Goal: Check status: Check status

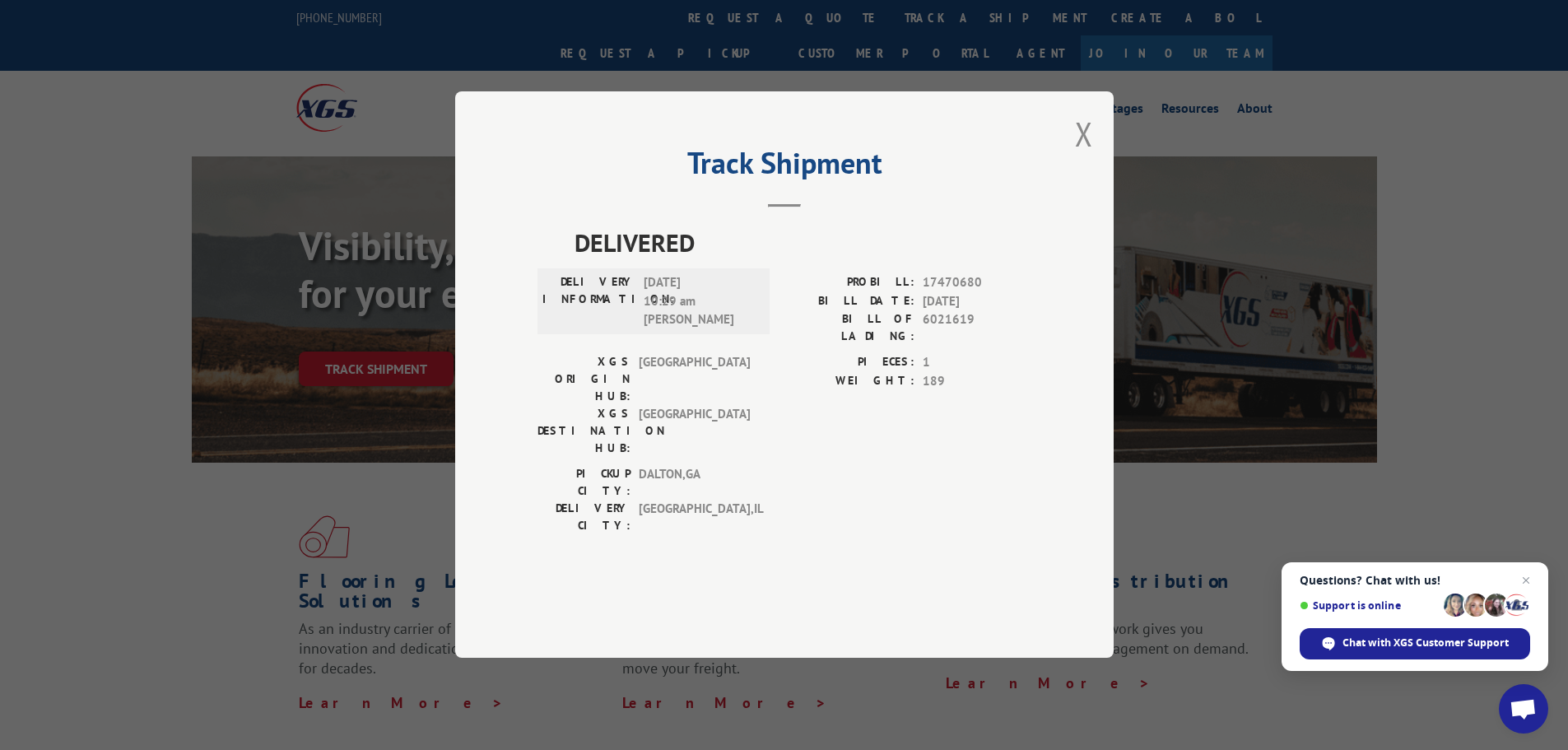
scroll to position [82, 0]
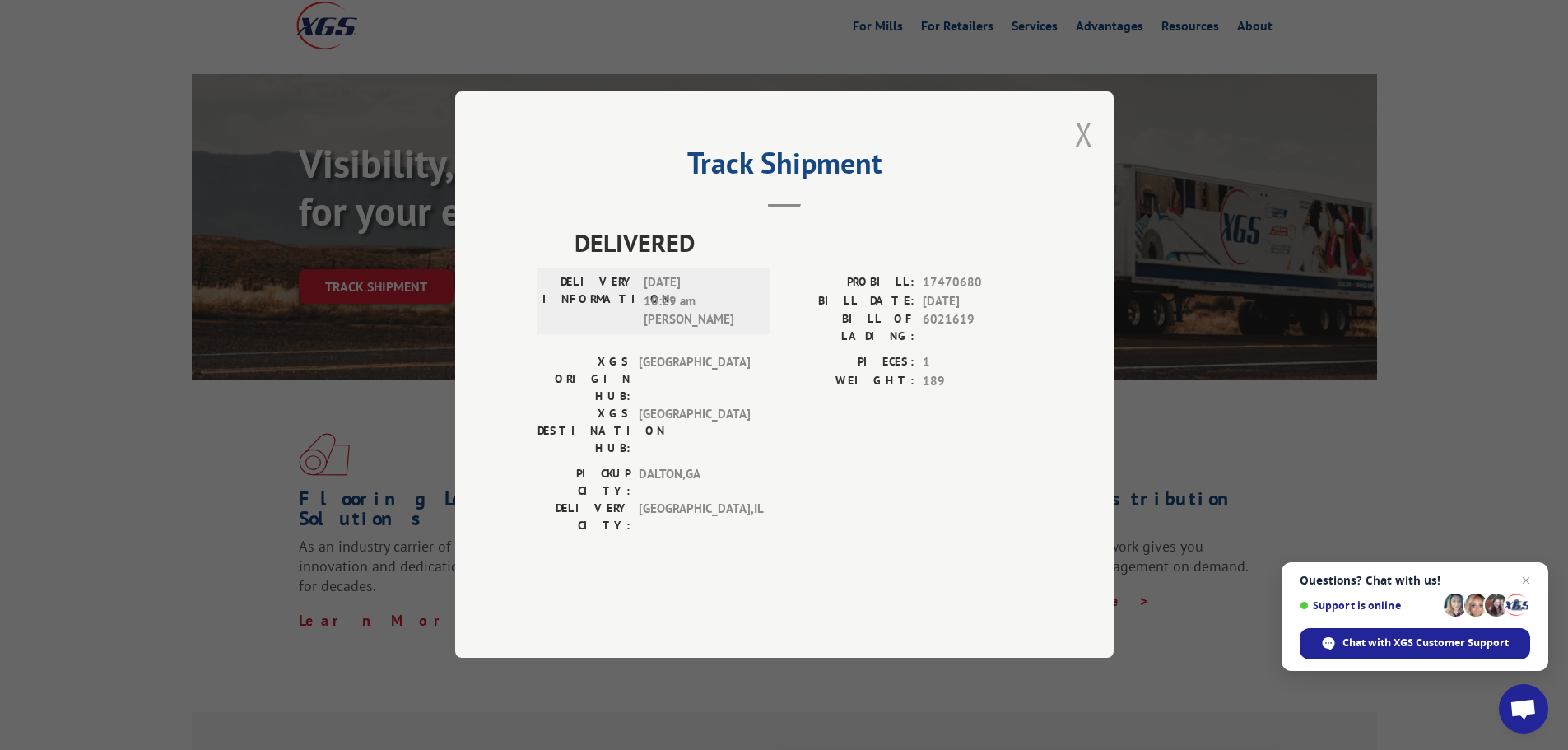
click at [1078, 156] on button "Close modal" at bounding box center [1084, 133] width 18 height 43
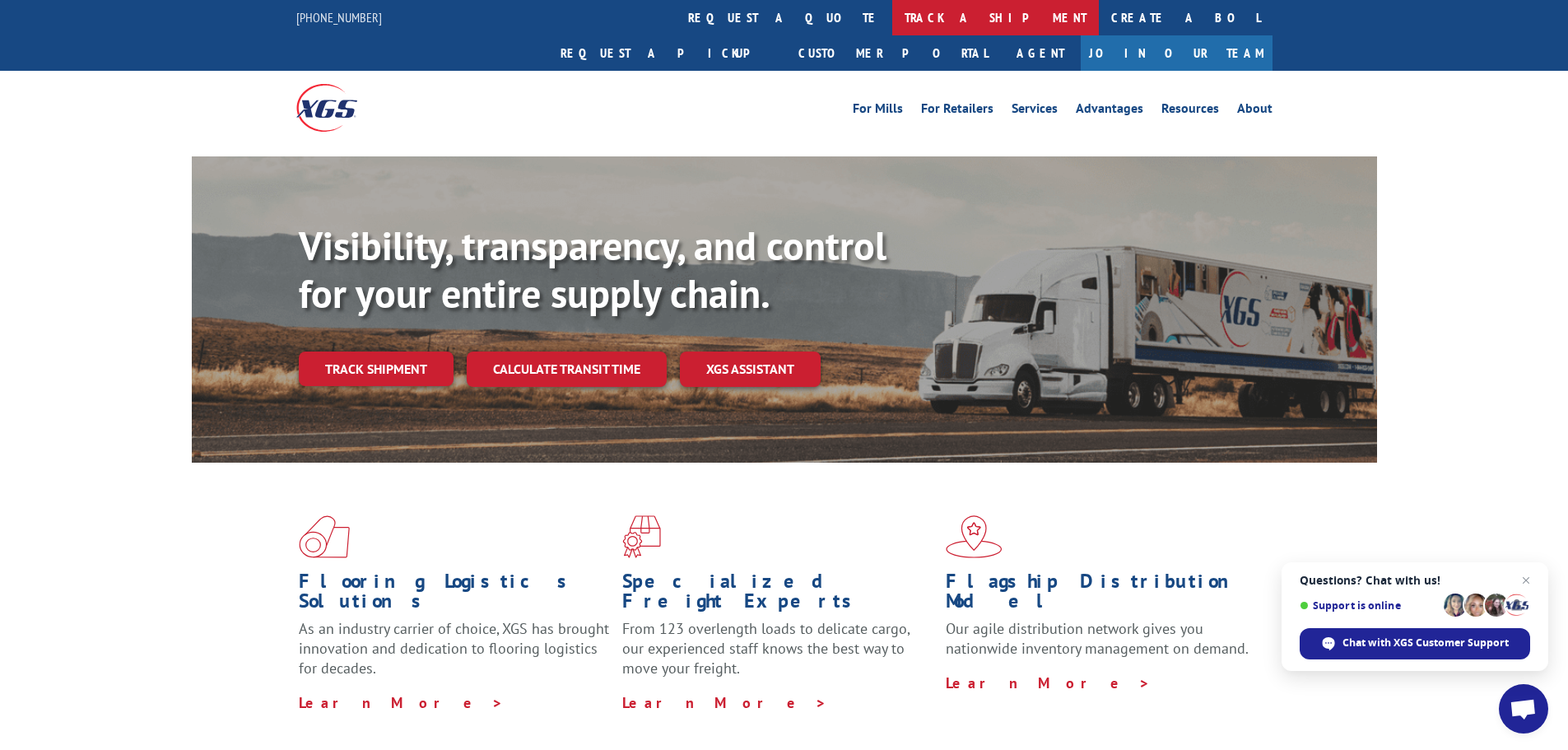
click at [892, 29] on link "track a shipment" at bounding box center [995, 18] width 206 height 35
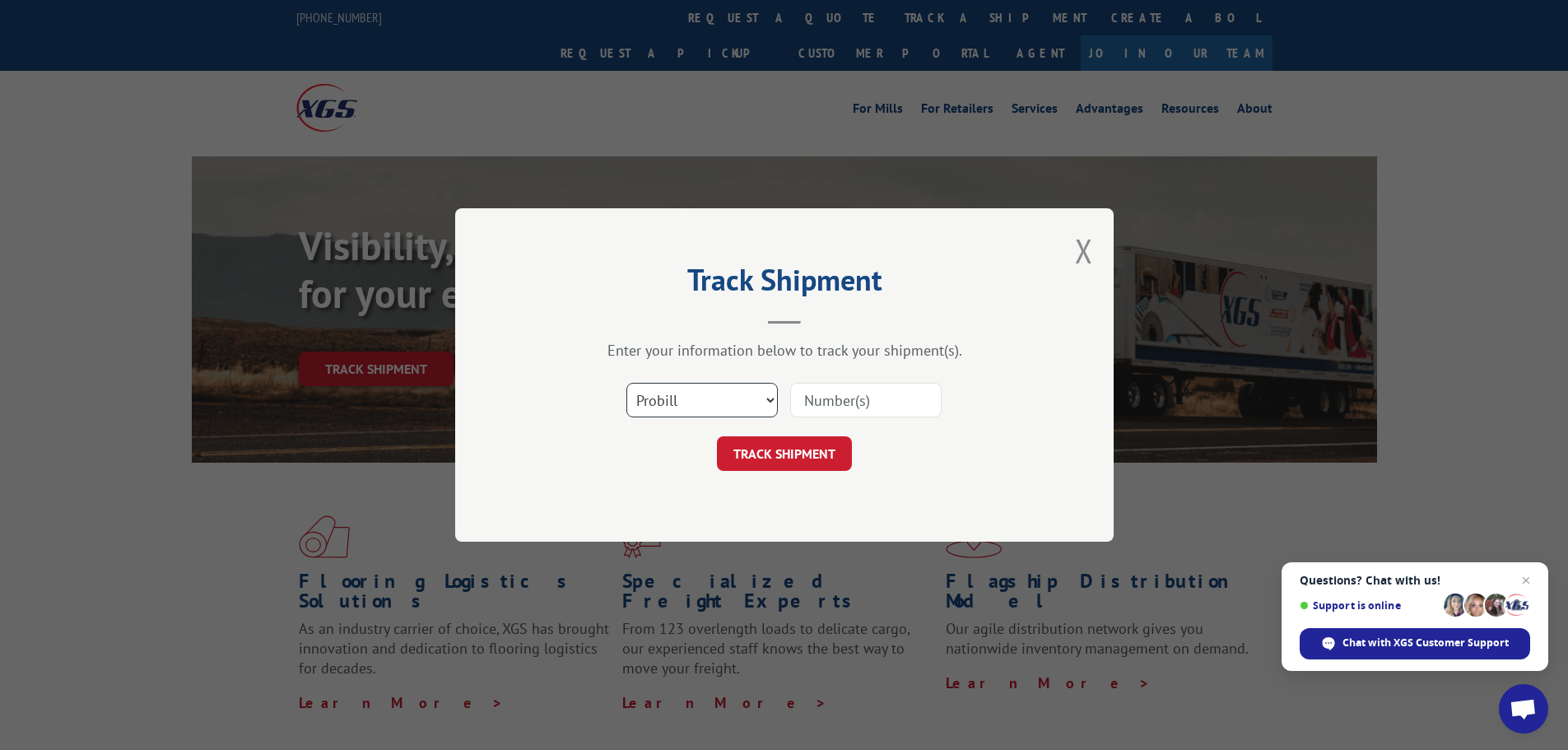
click at [697, 392] on select "Select category... Probill BOL PO" at bounding box center [702, 400] width 151 height 35
select select "bol"
click at [626, 382] on select "Select category... Probill BOL PO" at bounding box center [702, 400] width 151 height 35
click at [829, 408] on input at bounding box center [866, 400] width 151 height 35
paste input "6049734"
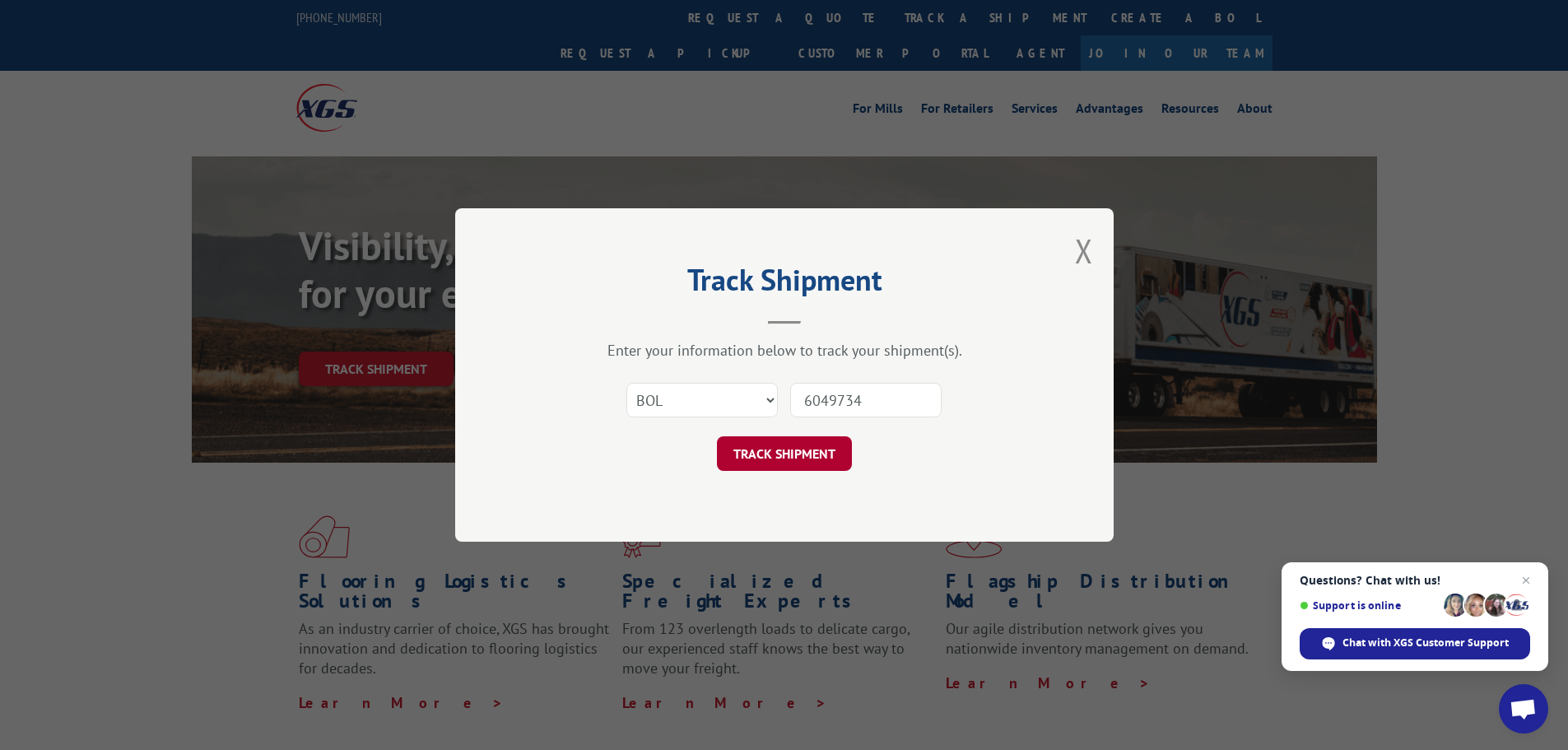
type input "6049734"
click at [767, 459] on button "TRACK SHIPMENT" at bounding box center [784, 453] width 135 height 35
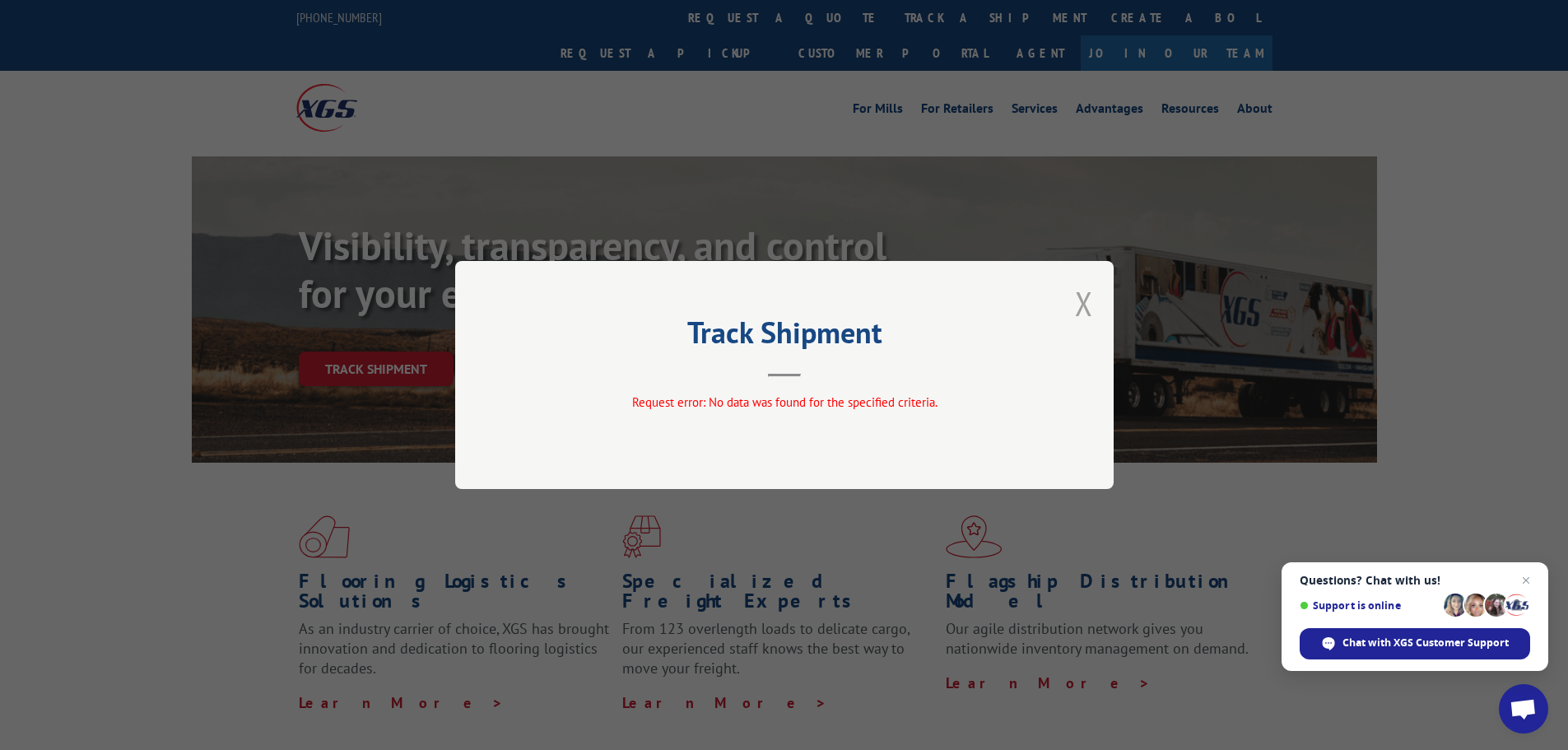
click at [1083, 305] on button "Close modal" at bounding box center [1084, 302] width 18 height 43
